Goal: Information Seeking & Learning: Learn about a topic

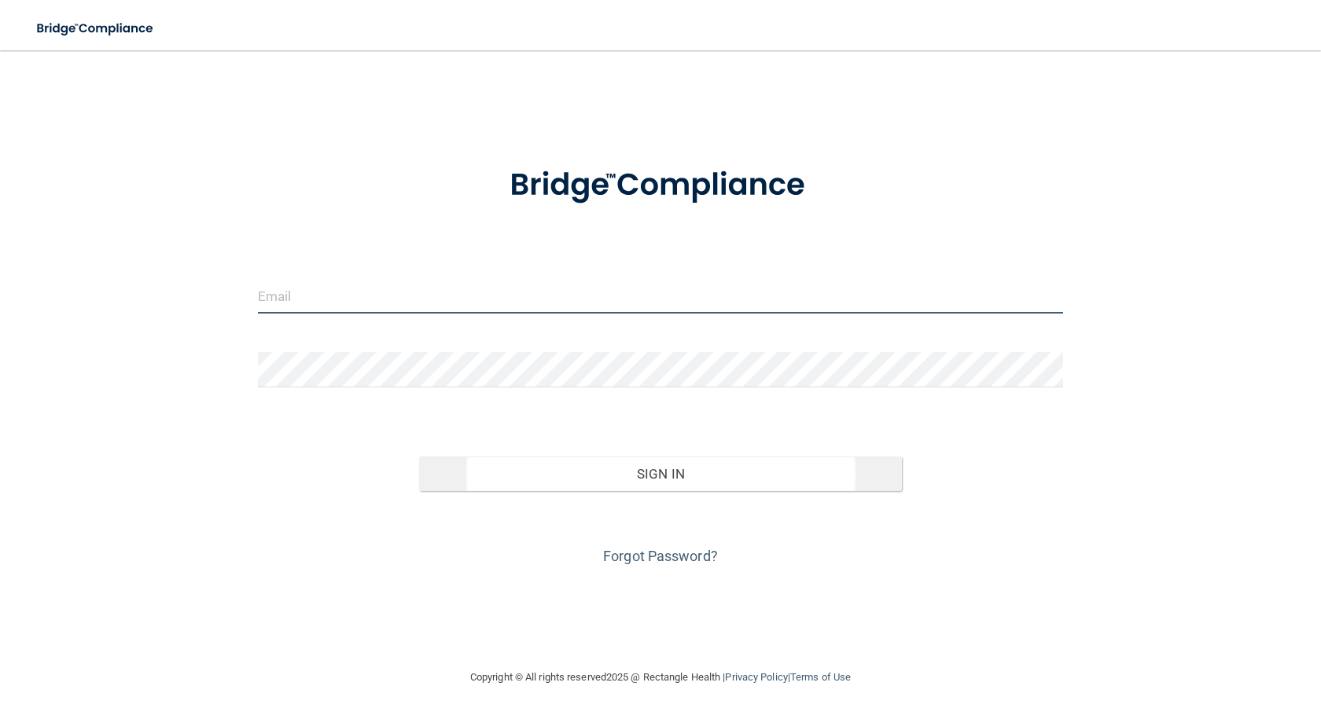
type input "[PERSON_NAME][EMAIL_ADDRESS][PERSON_NAME][DOMAIN_NAME]"
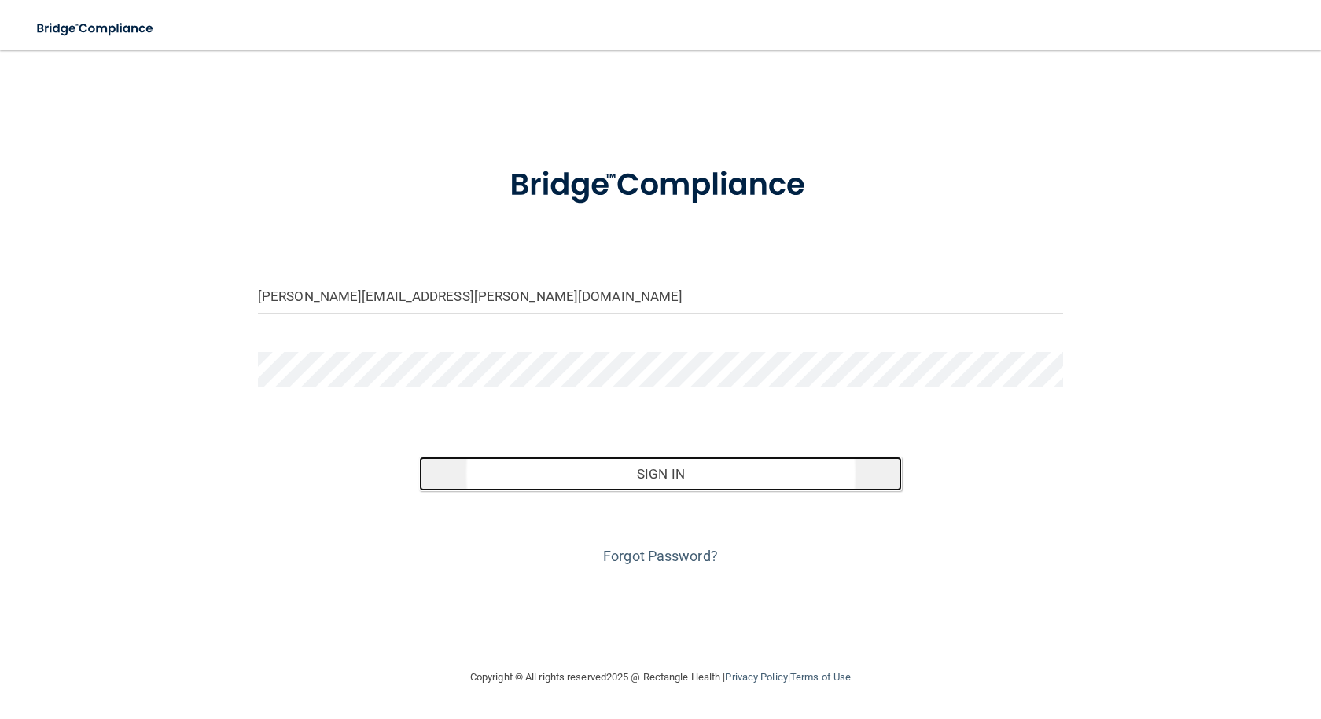
click at [674, 473] on button "Sign In" at bounding box center [660, 474] width 483 height 35
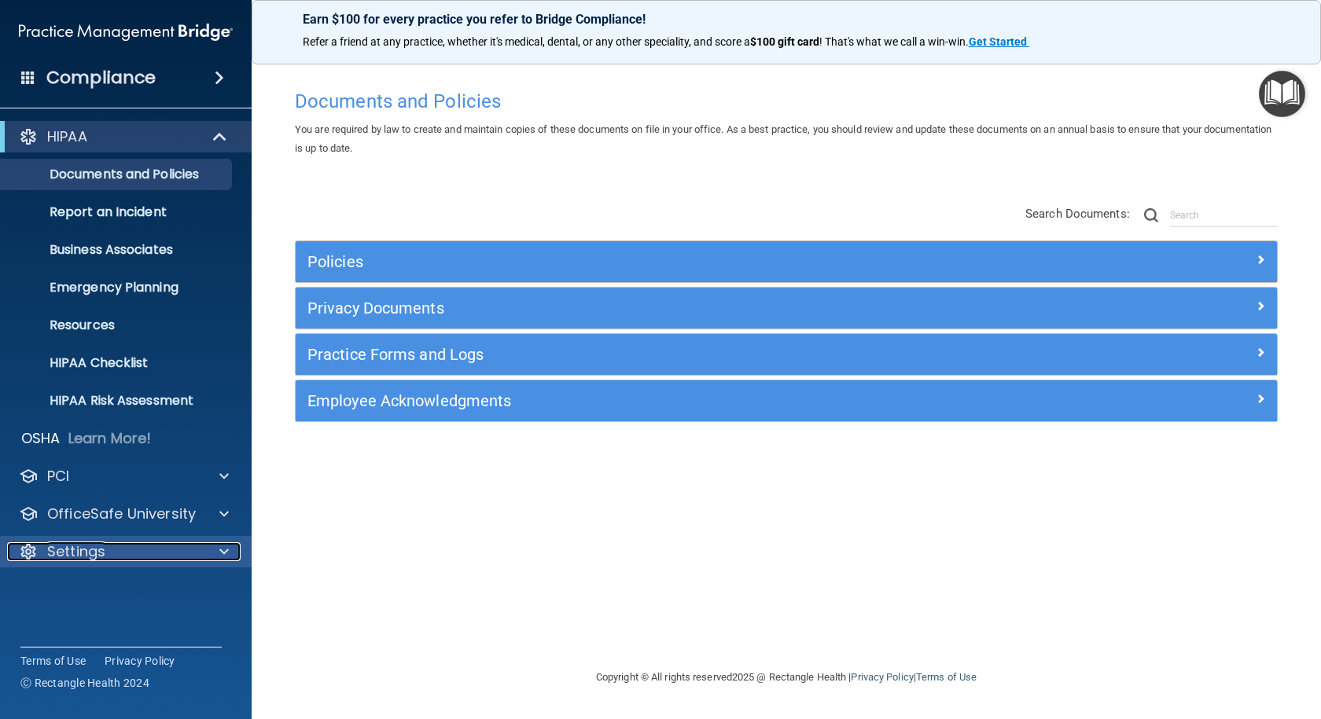
click at [84, 548] on p "Settings" at bounding box center [76, 551] width 58 height 19
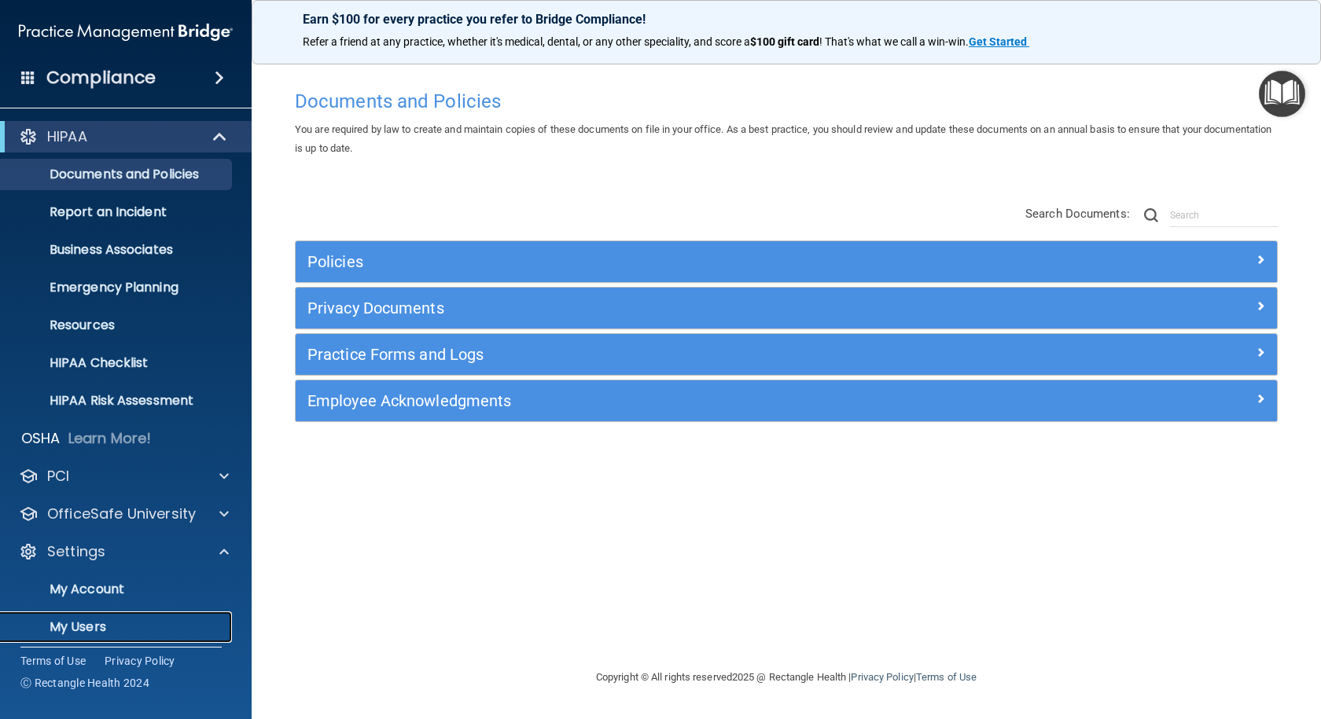
click at [75, 626] on p "My Users" at bounding box center [117, 627] width 215 height 16
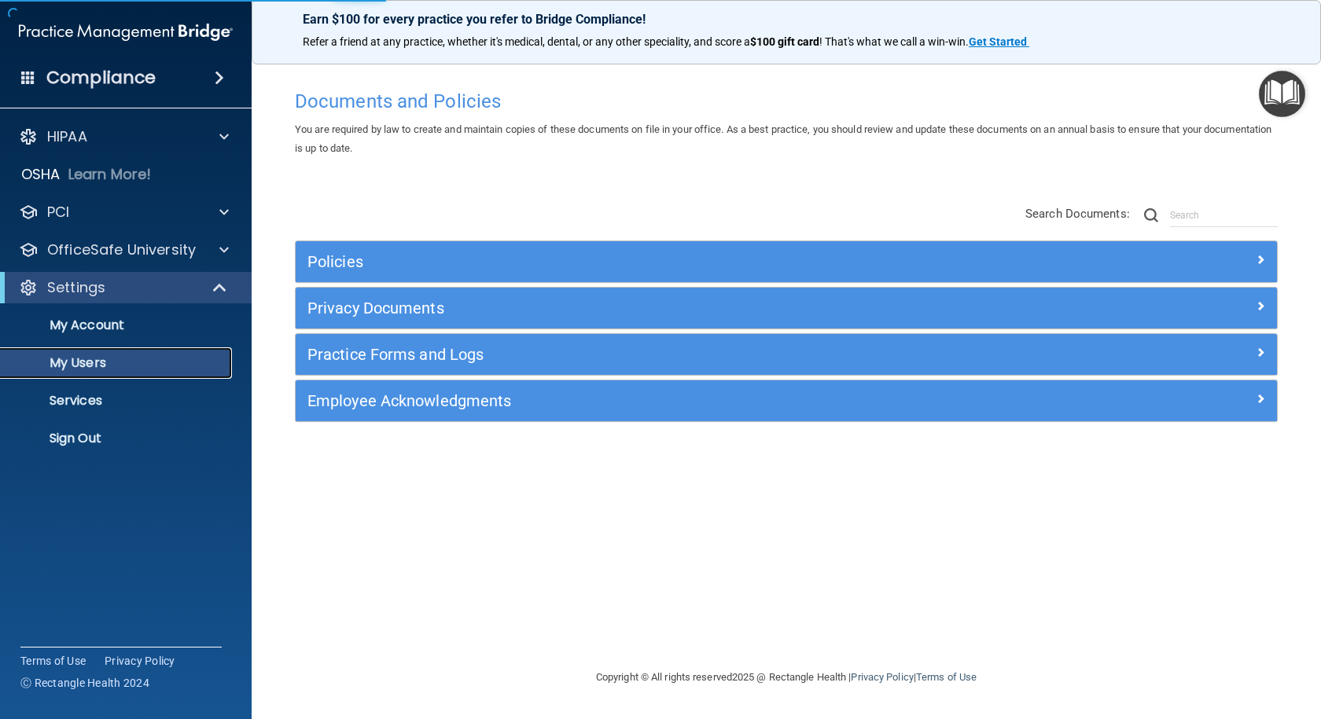
select select "20"
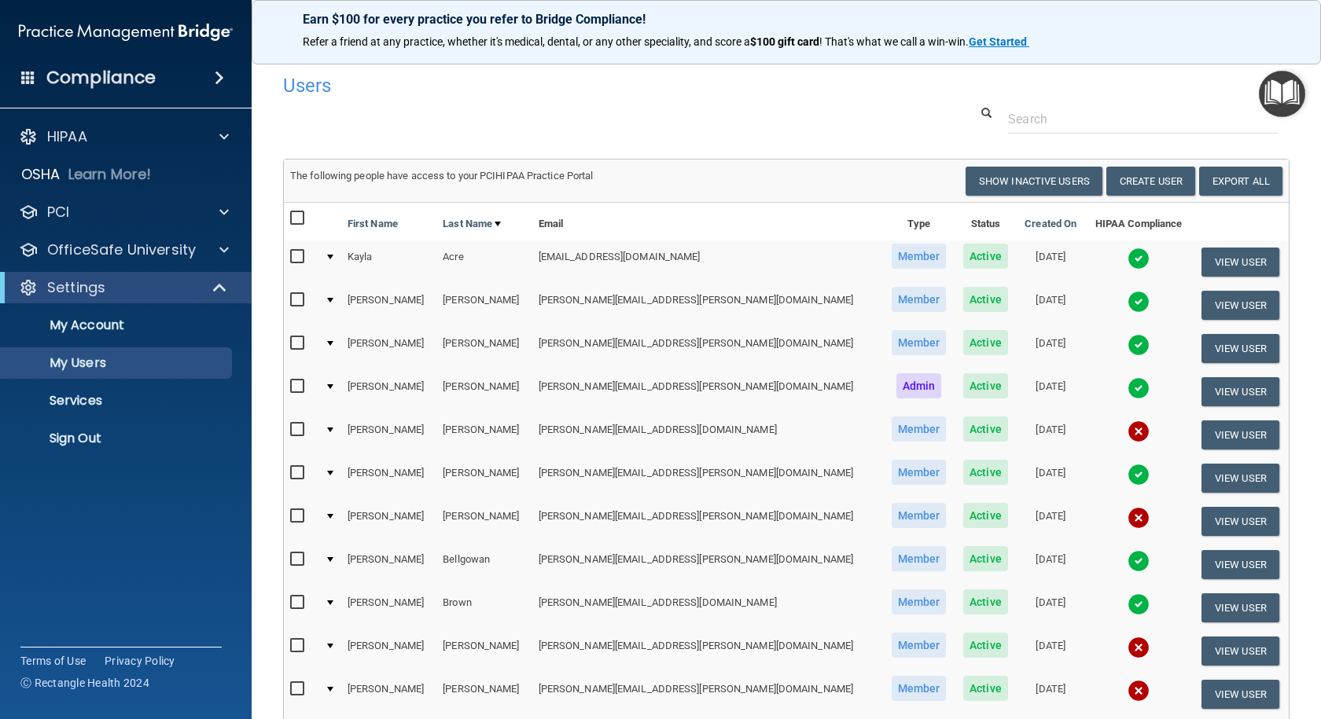
click at [652, 433] on td "[PERSON_NAME][EMAIL_ADDRESS][DOMAIN_NAME]" at bounding box center [707, 434] width 351 height 43
drag, startPoint x: 655, startPoint y: 430, endPoint x: 527, endPoint y: 431, distance: 127.4
click at [527, 431] on tr "Stefanie Anderson-Nassar [EMAIL_ADDRESS][DOMAIN_NAME] Member Active [DATE] View…" at bounding box center [786, 434] width 1005 height 43
copy tr "[PERSON_NAME].andersonnassar"
click at [93, 444] on p "Sign Out" at bounding box center [117, 439] width 215 height 16
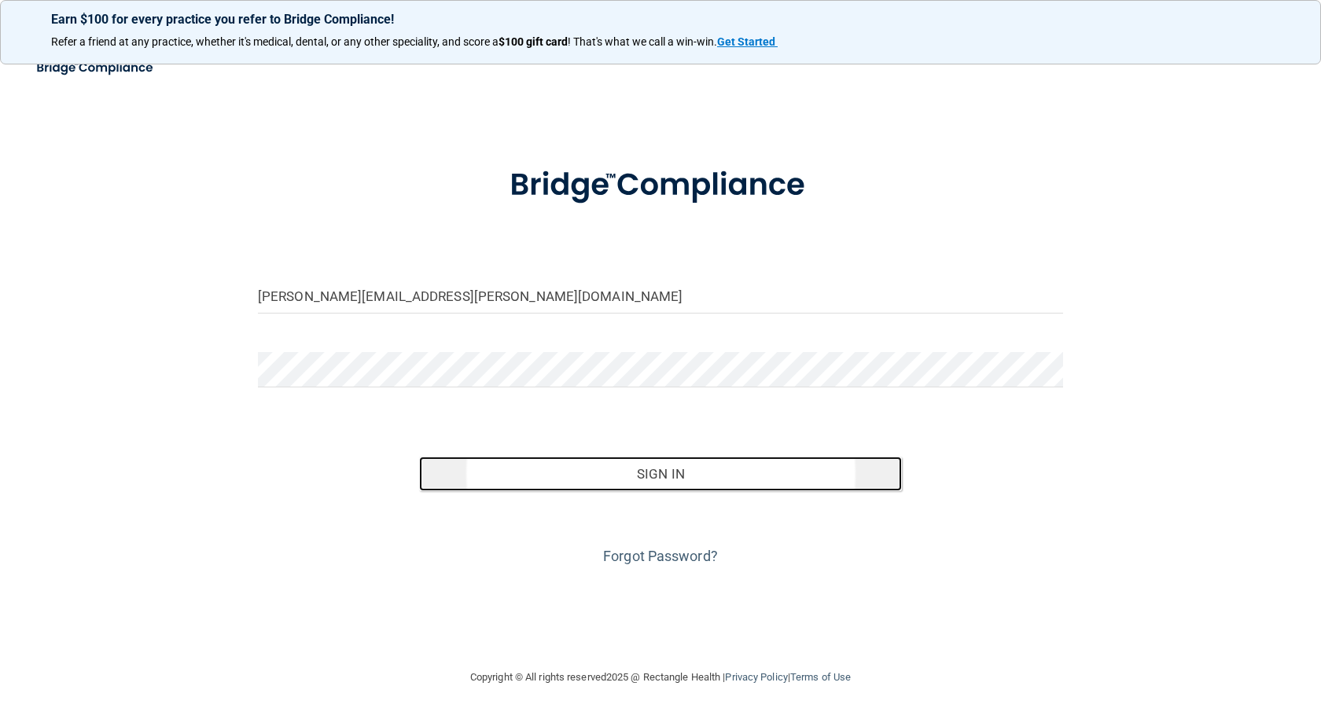
click at [669, 475] on button "Sign In" at bounding box center [660, 474] width 483 height 35
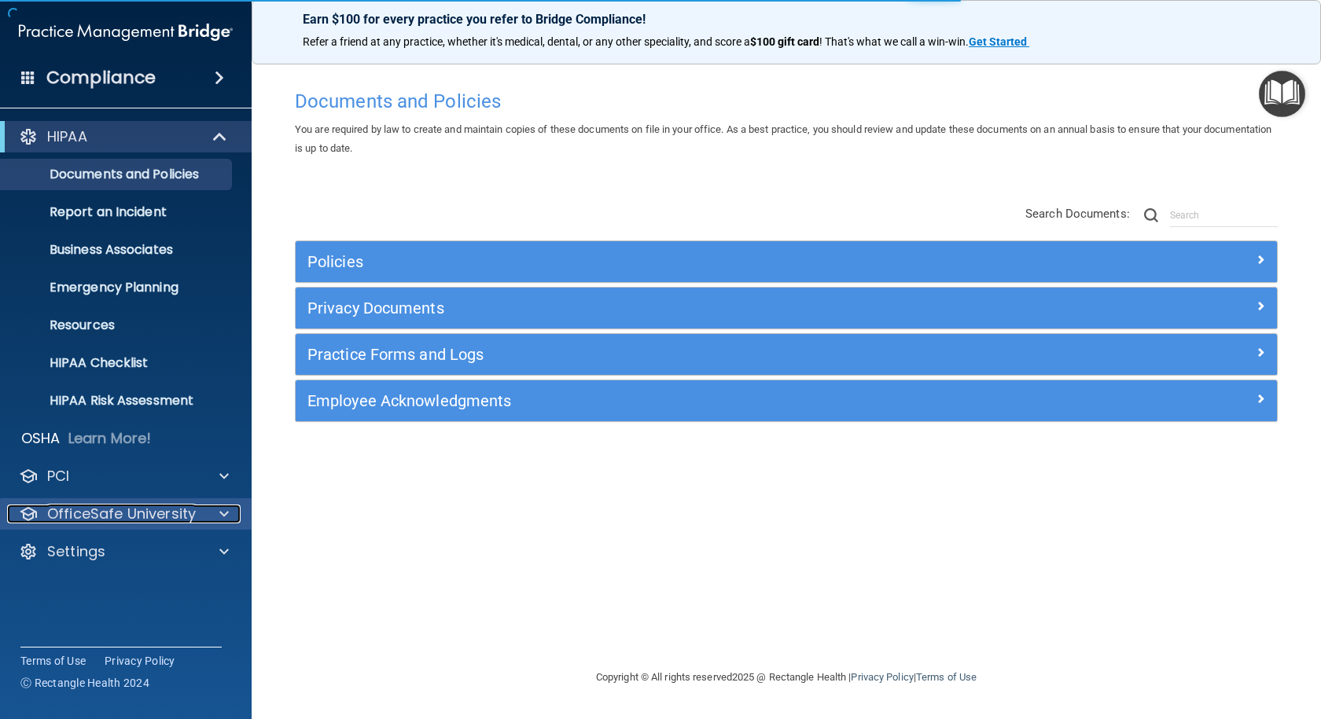
click at [138, 511] on p "OfficeSafe University" at bounding box center [121, 514] width 149 height 19
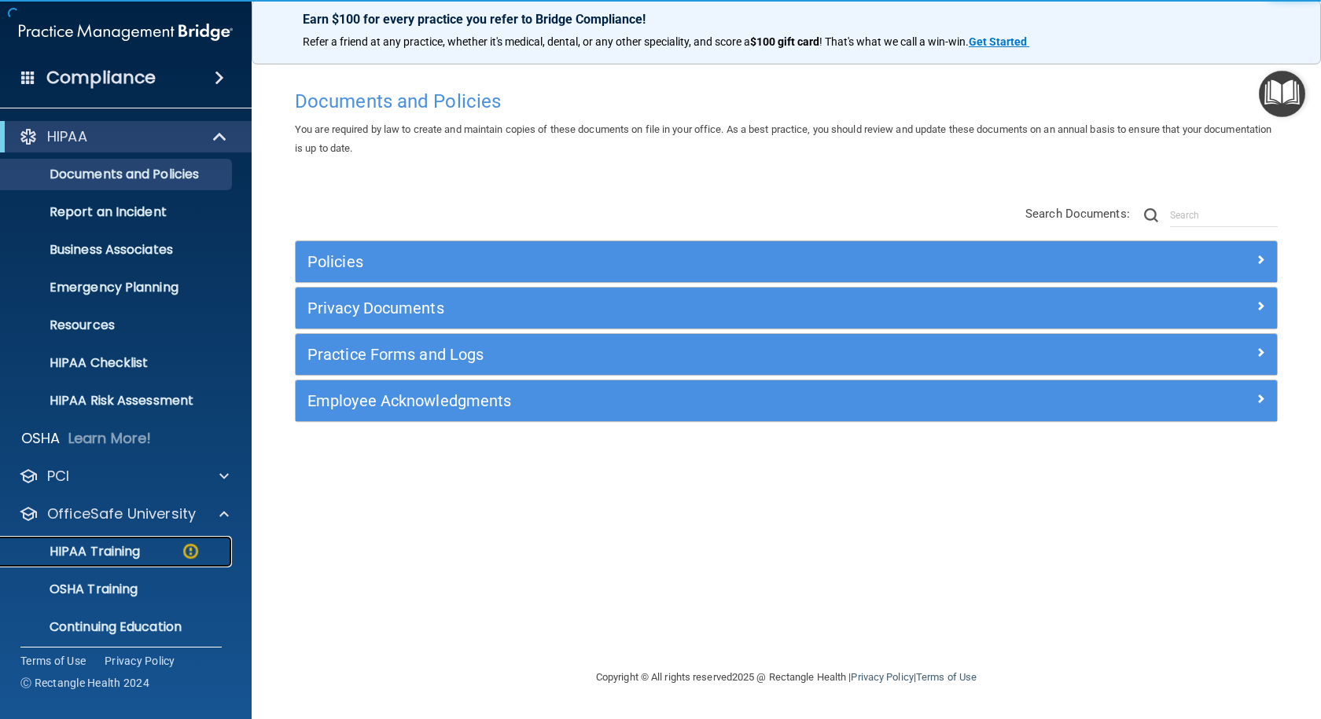
click at [124, 553] on p "HIPAA Training" at bounding box center [75, 552] width 130 height 16
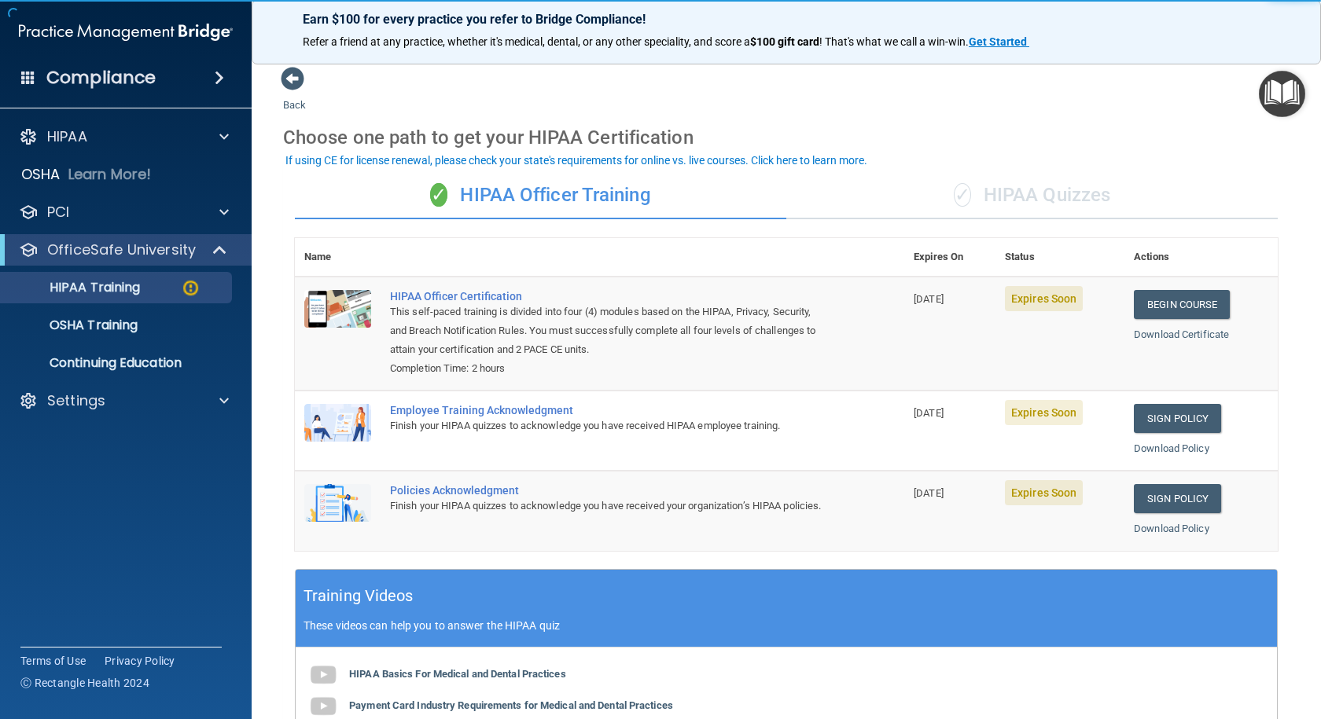
click at [1019, 200] on div "✓ HIPAA Quizzes" at bounding box center [1031, 195] width 491 height 47
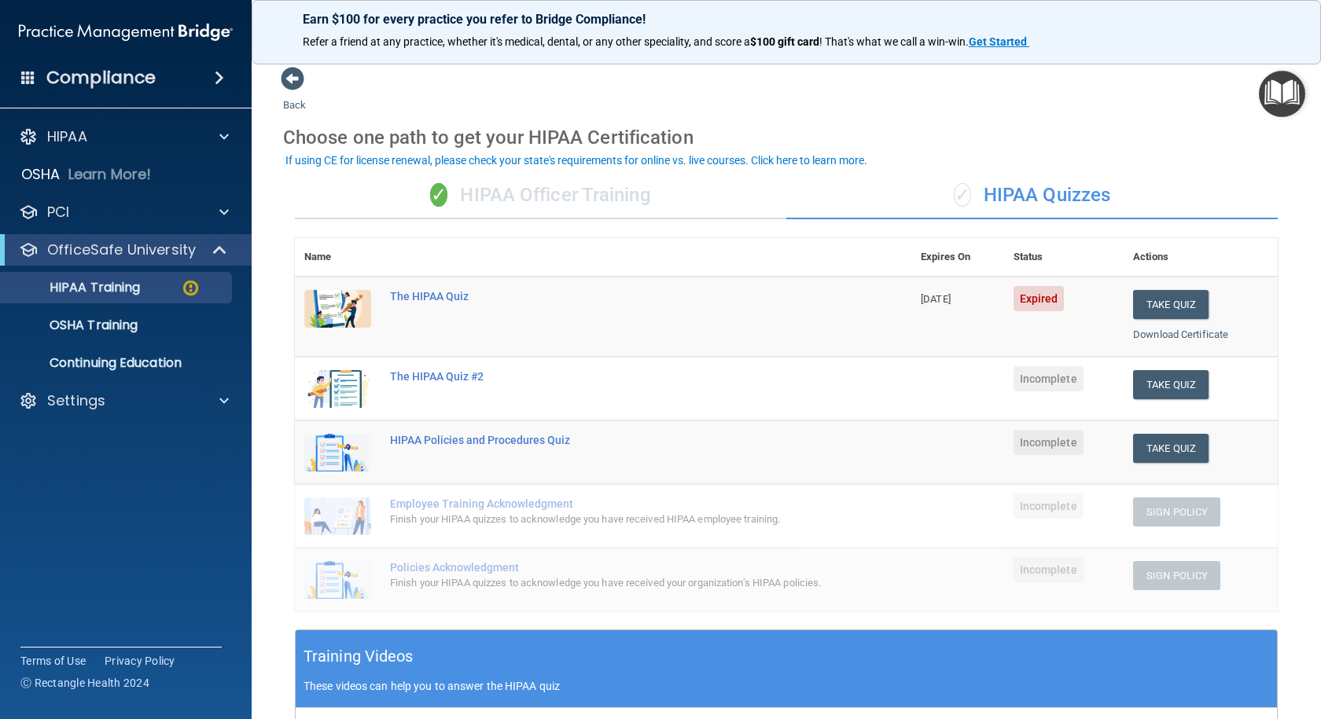
click at [541, 200] on div "✓ HIPAA Officer Training" at bounding box center [540, 195] width 491 height 47
